Goal: Information Seeking & Learning: Learn about a topic

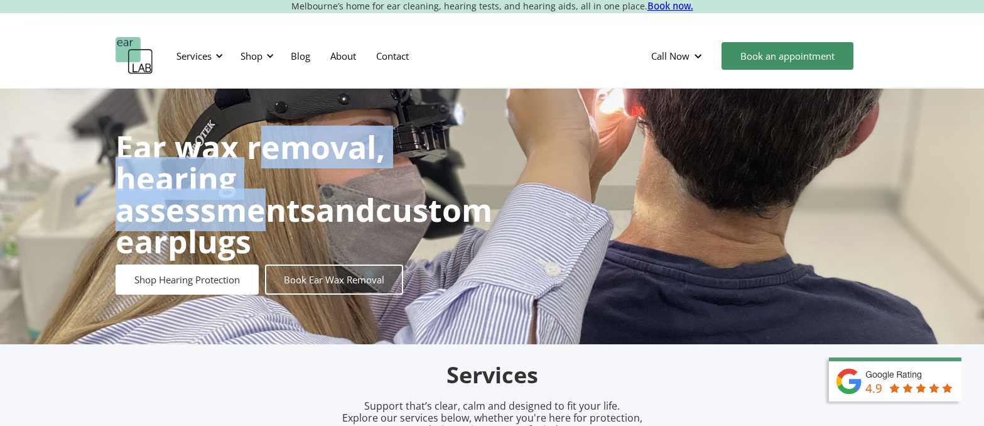
drag, startPoint x: 263, startPoint y: 161, endPoint x: 392, endPoint y: 207, distance: 136.5
click at [385, 206] on strong "Ear wax removal, hearing assessments" at bounding box center [250, 179] width 269 height 106
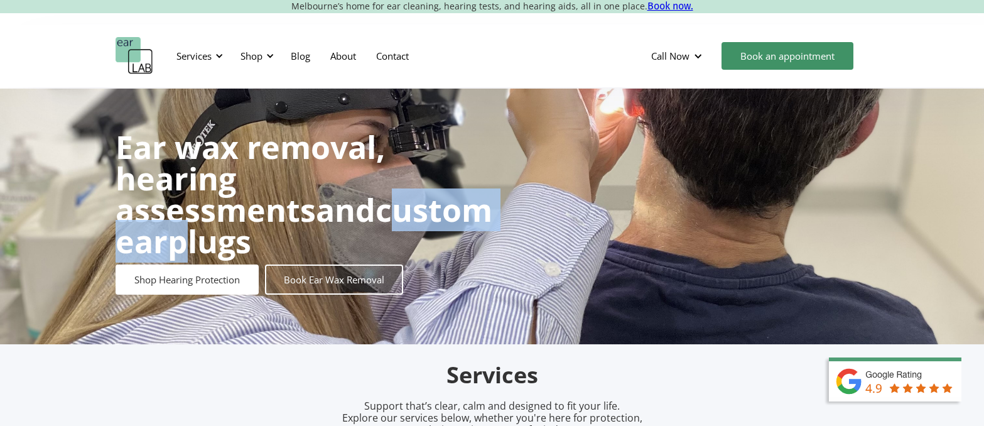
drag, startPoint x: 199, startPoint y: 228, endPoint x: 387, endPoint y: 234, distance: 187.9
click at [387, 234] on strong "custom earplugs" at bounding box center [304, 225] width 377 height 74
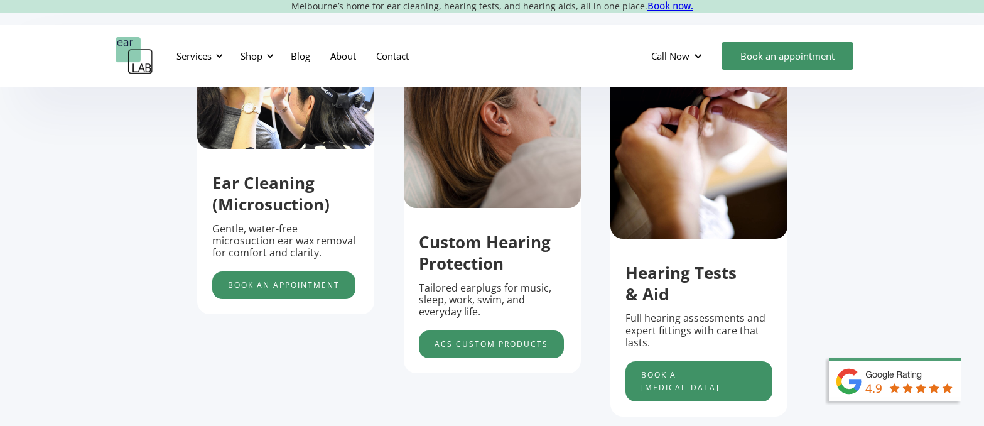
scroll to position [440, 0]
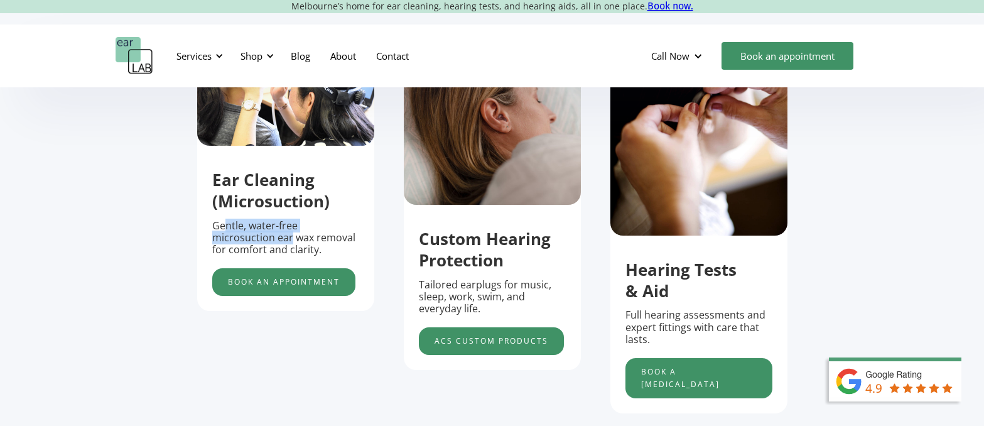
drag, startPoint x: 222, startPoint y: 230, endPoint x: 291, endPoint y: 244, distance: 70.6
click at [291, 244] on p "Gentle, water-free microsuction ear wax removal for comfort and clarity." at bounding box center [285, 238] width 147 height 36
click at [268, 249] on p "Gentle, water-free microsuction ear wax removal for comfort and clarity." at bounding box center [285, 238] width 147 height 36
drag, startPoint x: 236, startPoint y: 249, endPoint x: 289, endPoint y: 253, distance: 52.9
click at [289, 253] on p "Gentle, water-free microsuction ear wax removal for comfort and clarity." at bounding box center [285, 238] width 147 height 36
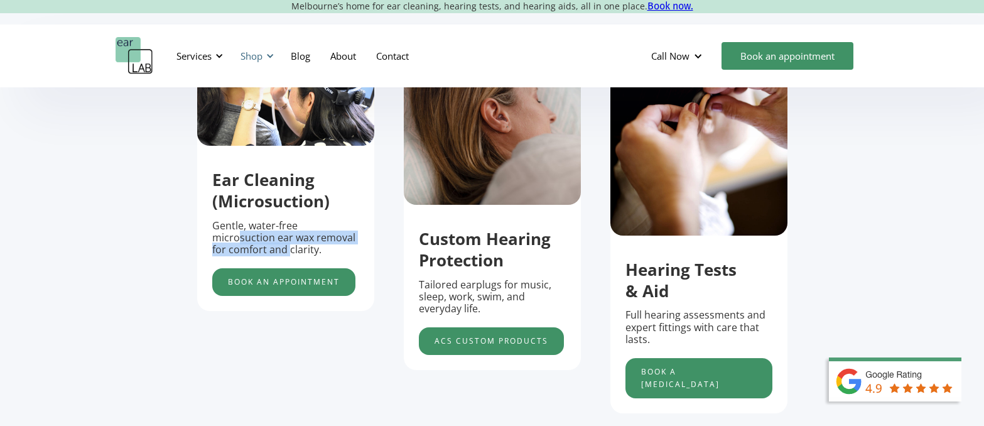
click at [251, 55] on div "Shop" at bounding box center [252, 56] width 22 height 13
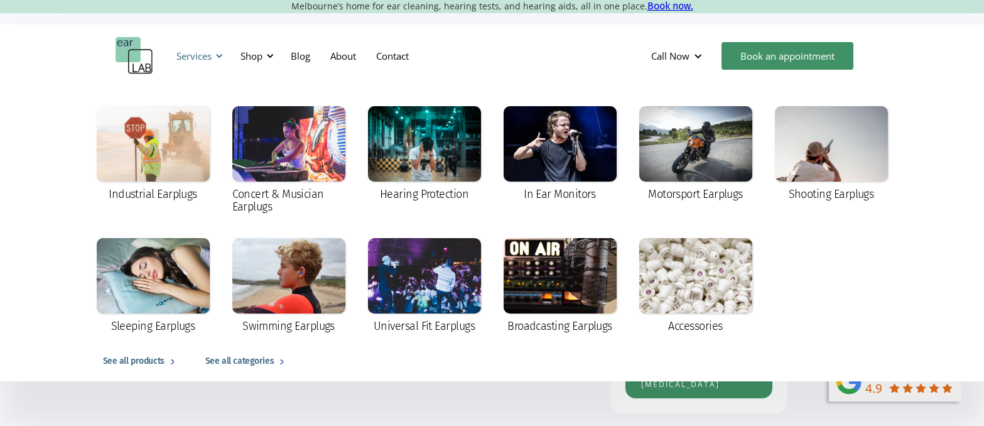
click at [198, 57] on div "Services" at bounding box center [193, 56] width 35 height 13
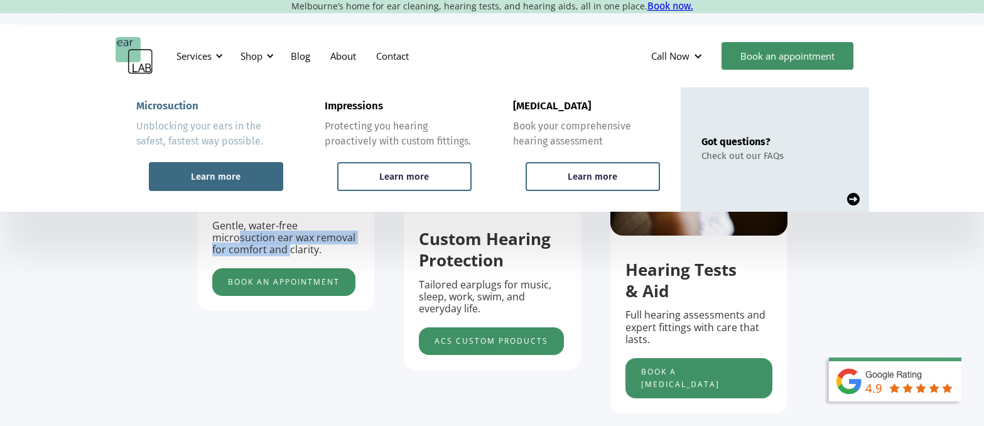
click at [221, 175] on div "Learn more" at bounding box center [216, 176] width 50 height 11
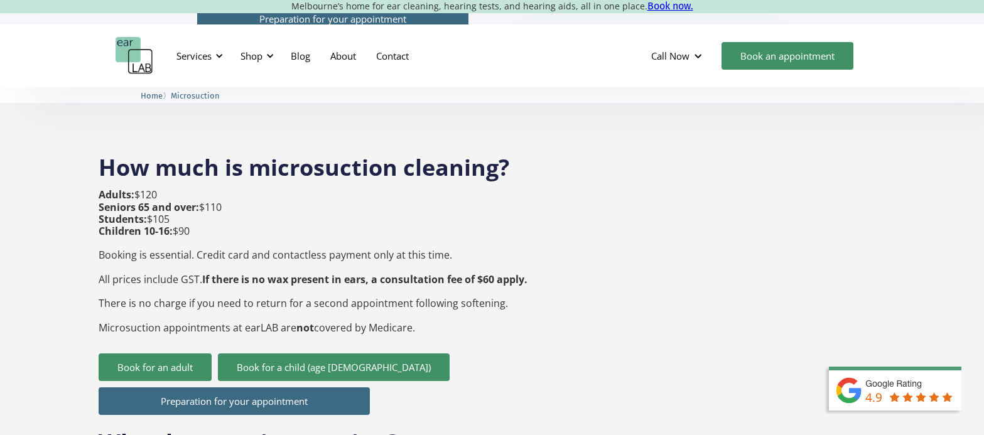
scroll to position [440, 0]
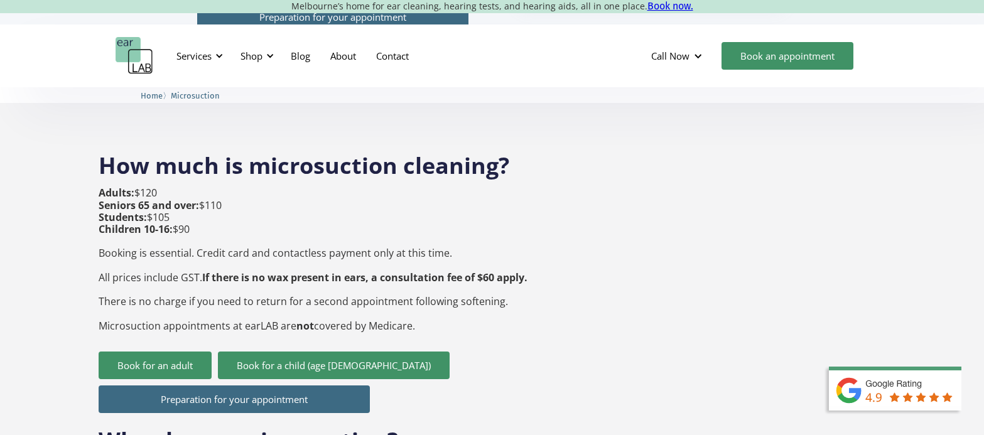
drag, startPoint x: 132, startPoint y: 168, endPoint x: 223, endPoint y: 167, distance: 91.1
click at [223, 187] on p "Adults: $120 Seniors 65 and over: $110 Students: $105 Children 10-16: $90 Booki…" at bounding box center [313, 259] width 429 height 144
drag, startPoint x: 184, startPoint y: 186, endPoint x: 262, endPoint y: 186, distance: 77.9
click at [260, 187] on p "Adults: $120 Seniors 65 and over: $110 Students: $105 Children 10-16: $90 Booki…" at bounding box center [313, 259] width 429 height 144
drag, startPoint x: 129, startPoint y: 202, endPoint x: 205, endPoint y: 193, distance: 76.5
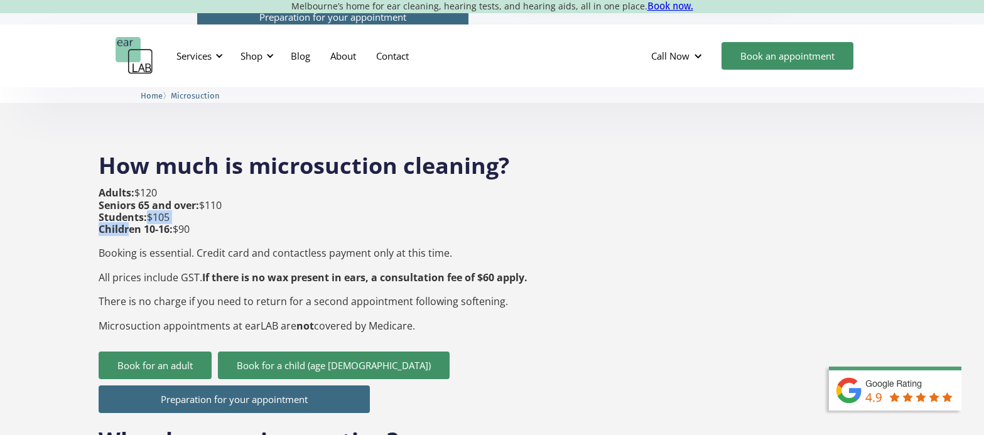
click at [205, 193] on p "Adults: $120 Seniors 65 and over: $110 Students: $105 Children 10-16: $90 Booki…" at bounding box center [313, 259] width 429 height 144
drag, startPoint x: 210, startPoint y: 214, endPoint x: 109, endPoint y: 170, distance: 110.6
click at [109, 187] on p "Adults: $120 Seniors 65 and over: $110 Students: $105 Children 10-16: $90 Booki…" at bounding box center [313, 259] width 429 height 144
click at [144, 222] on strong "Children 10-16:" at bounding box center [136, 229] width 74 height 14
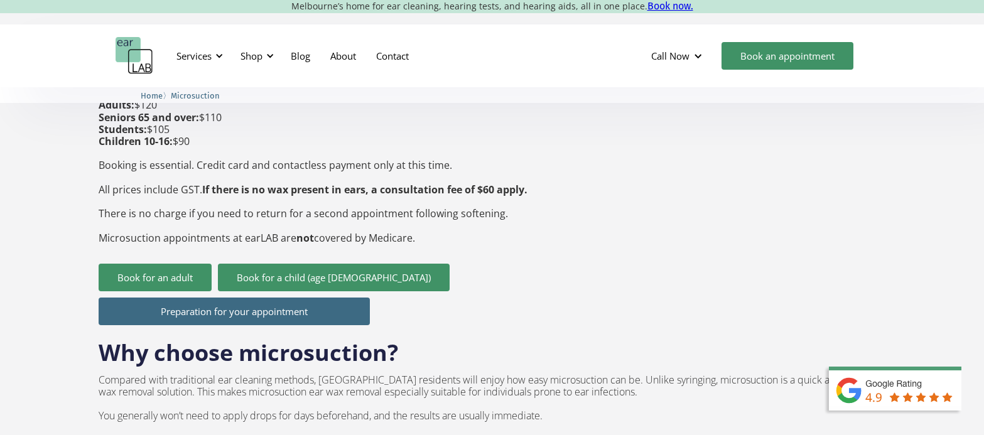
scroll to position [565, 0]
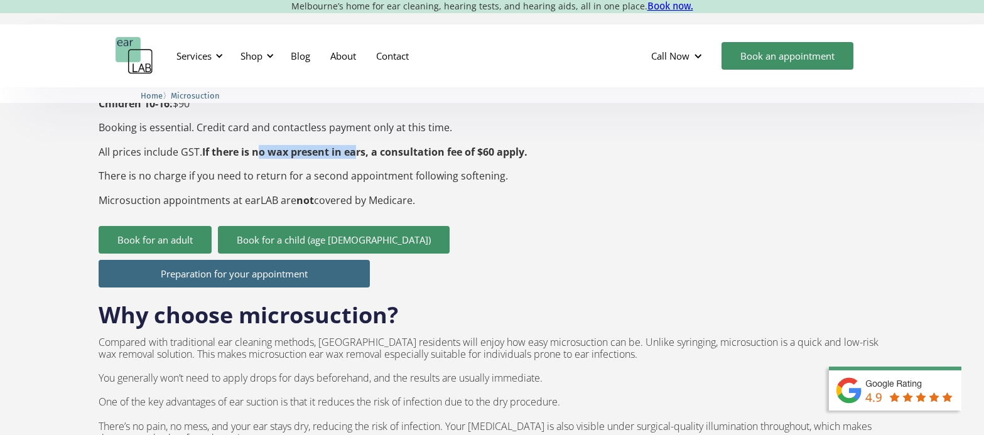
drag, startPoint x: 258, startPoint y: 124, endPoint x: 387, endPoint y: 127, distance: 129.4
click at [358, 145] on strong "If there is no wax present in ears, a consultation fee of $60 apply." at bounding box center [364, 152] width 325 height 14
drag, startPoint x: 404, startPoint y: 129, endPoint x: 465, endPoint y: 128, distance: 60.3
click at [465, 145] on strong "If there is no wax present in ears, a consultation fee of $60 apply." at bounding box center [364, 152] width 325 height 14
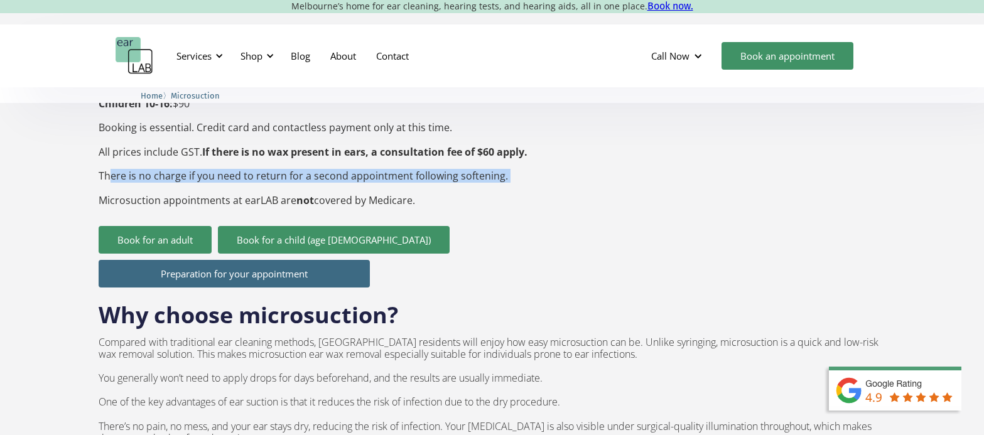
drag, startPoint x: 109, startPoint y: 155, endPoint x: 227, endPoint y: 161, distance: 118.3
click at [226, 161] on p "Adults: $120 Seniors 65 and over: $110 Students: $105 Children 10-16: $90 Booki…" at bounding box center [313, 134] width 429 height 144
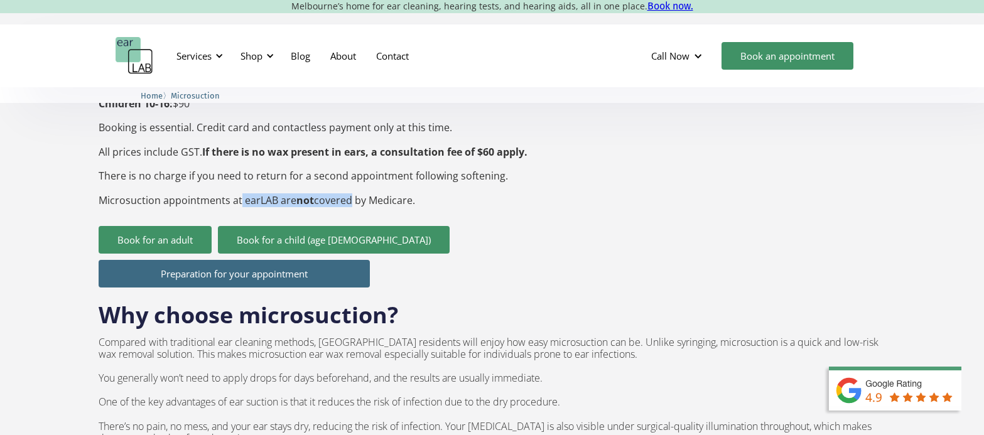
drag, startPoint x: 244, startPoint y: 182, endPoint x: 345, endPoint y: 183, distance: 101.1
click at [345, 183] on div "Adults: $120 Seniors 65 and over: $110 Students: $105 Children 10-16: $90 Booki…" at bounding box center [313, 144] width 429 height 164
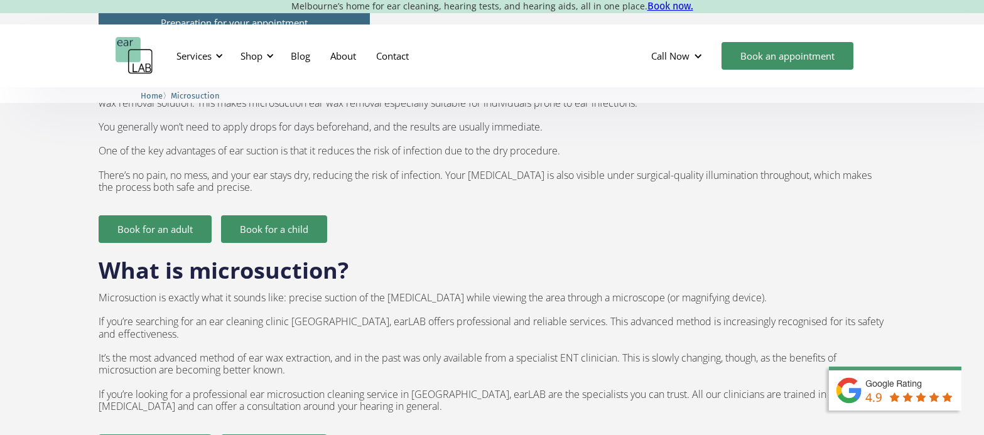
scroll to position [879, 0]
